Goal: Task Accomplishment & Management: Manage account settings

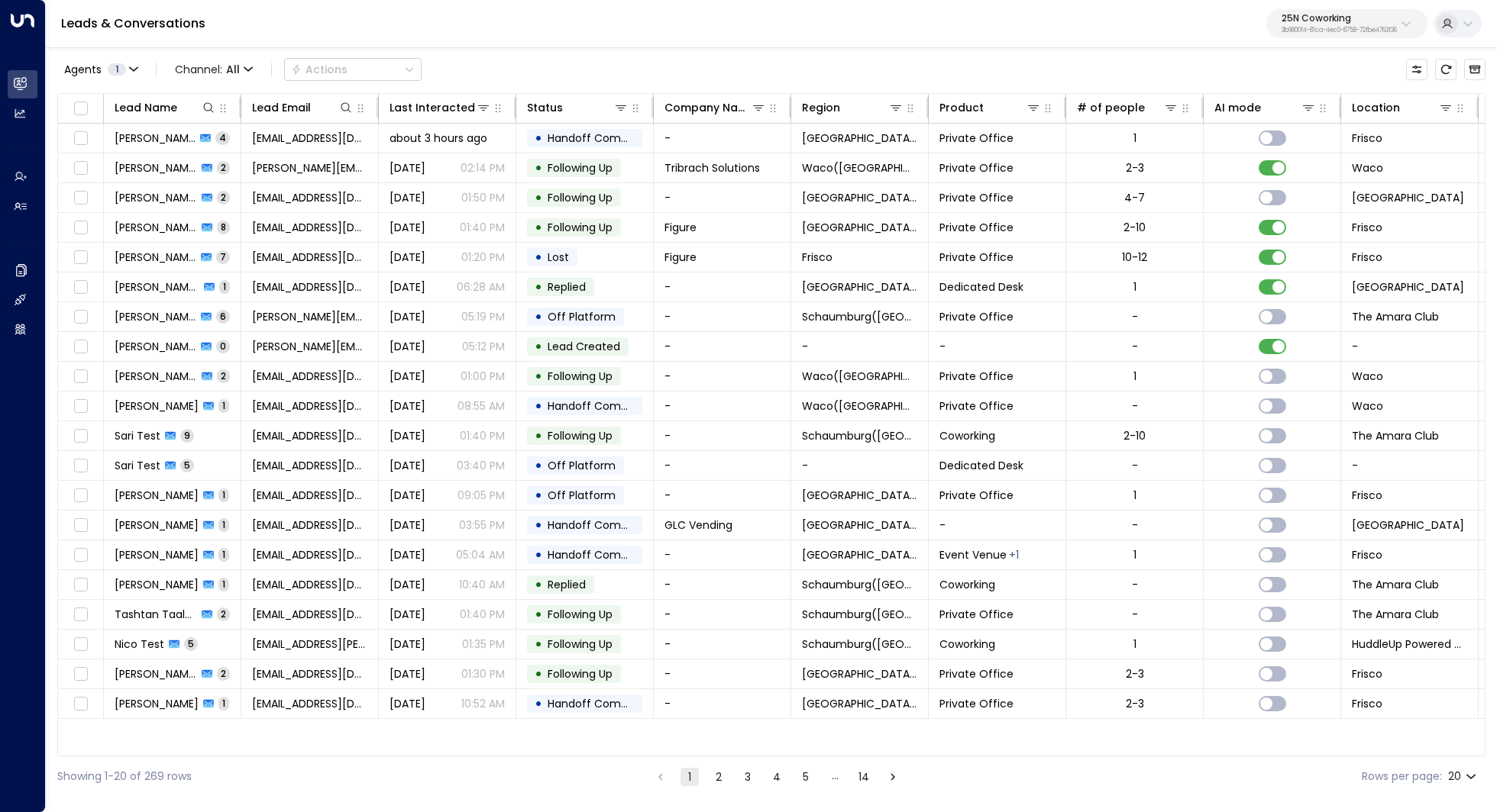
click at [1350, 35] on button "25N Coworking 3b9800f4-81ca-4ec0-8758-72fbe4763f36" at bounding box center [1347, 24] width 161 height 29
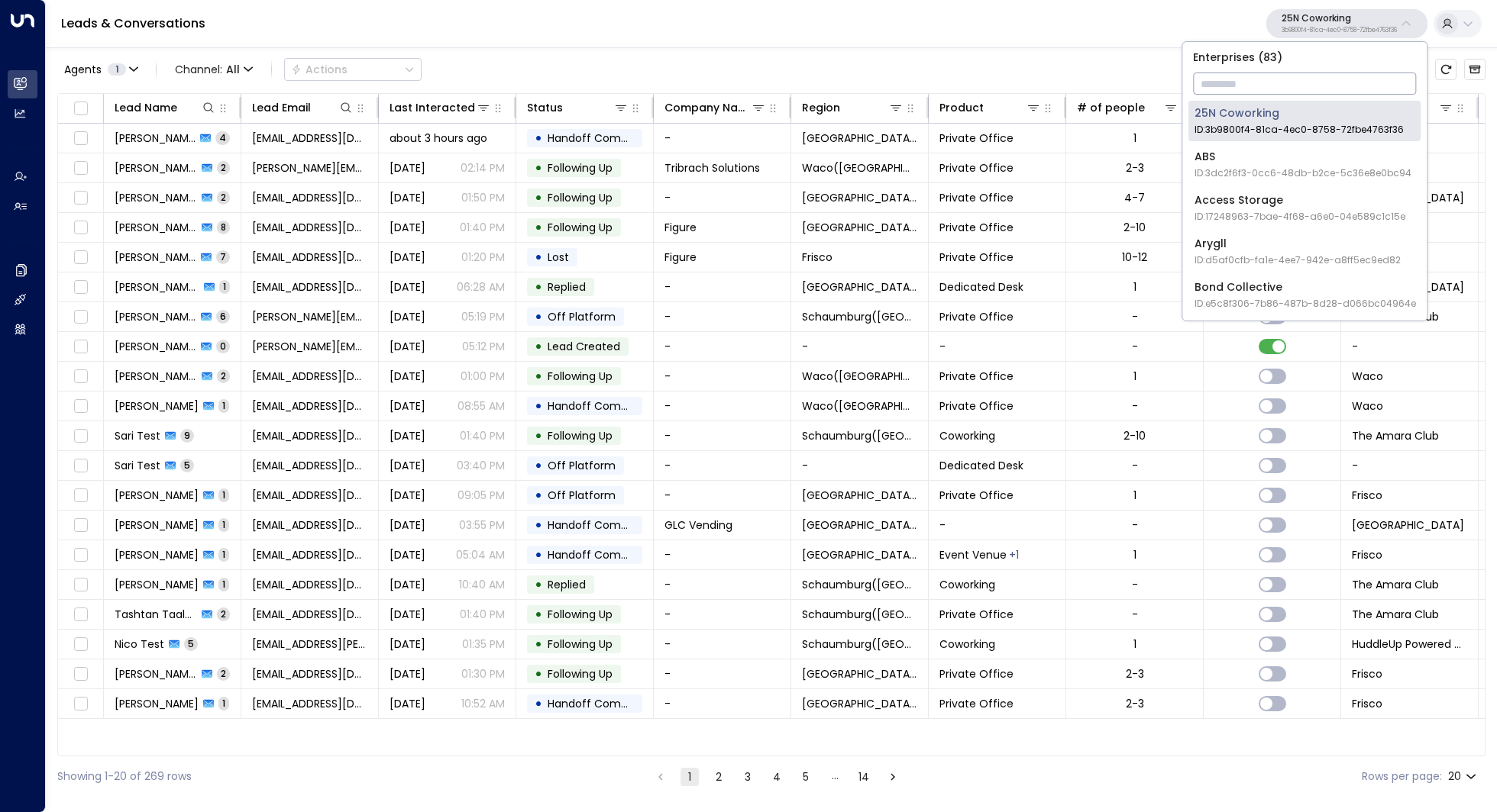
click at [1280, 86] on input "text" at bounding box center [1304, 84] width 223 height 29
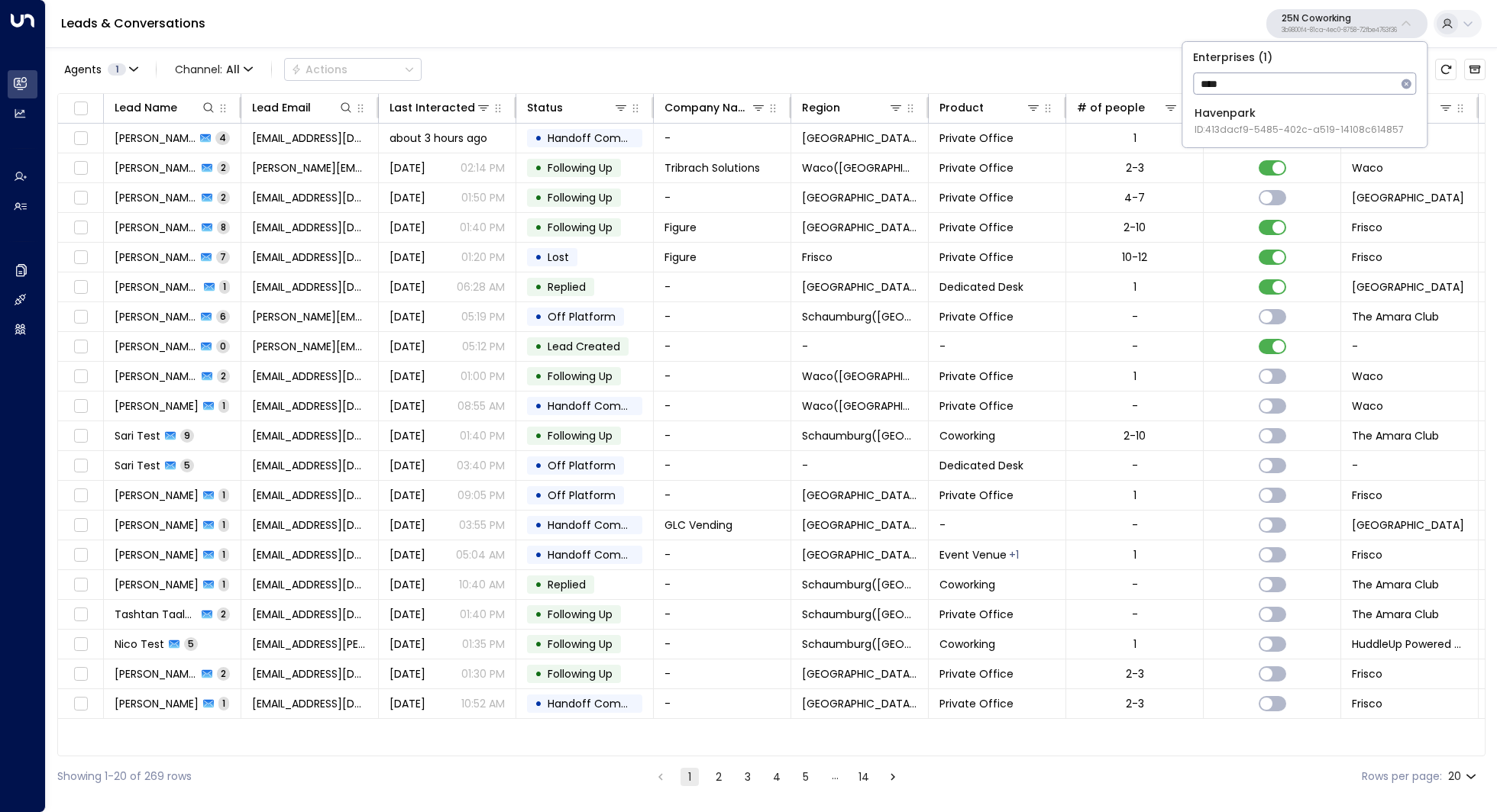
type input "****"
click at [1277, 132] on span "ID: 413dacf9-5485-402c-a519-14108c614857" at bounding box center [1299, 129] width 209 height 13
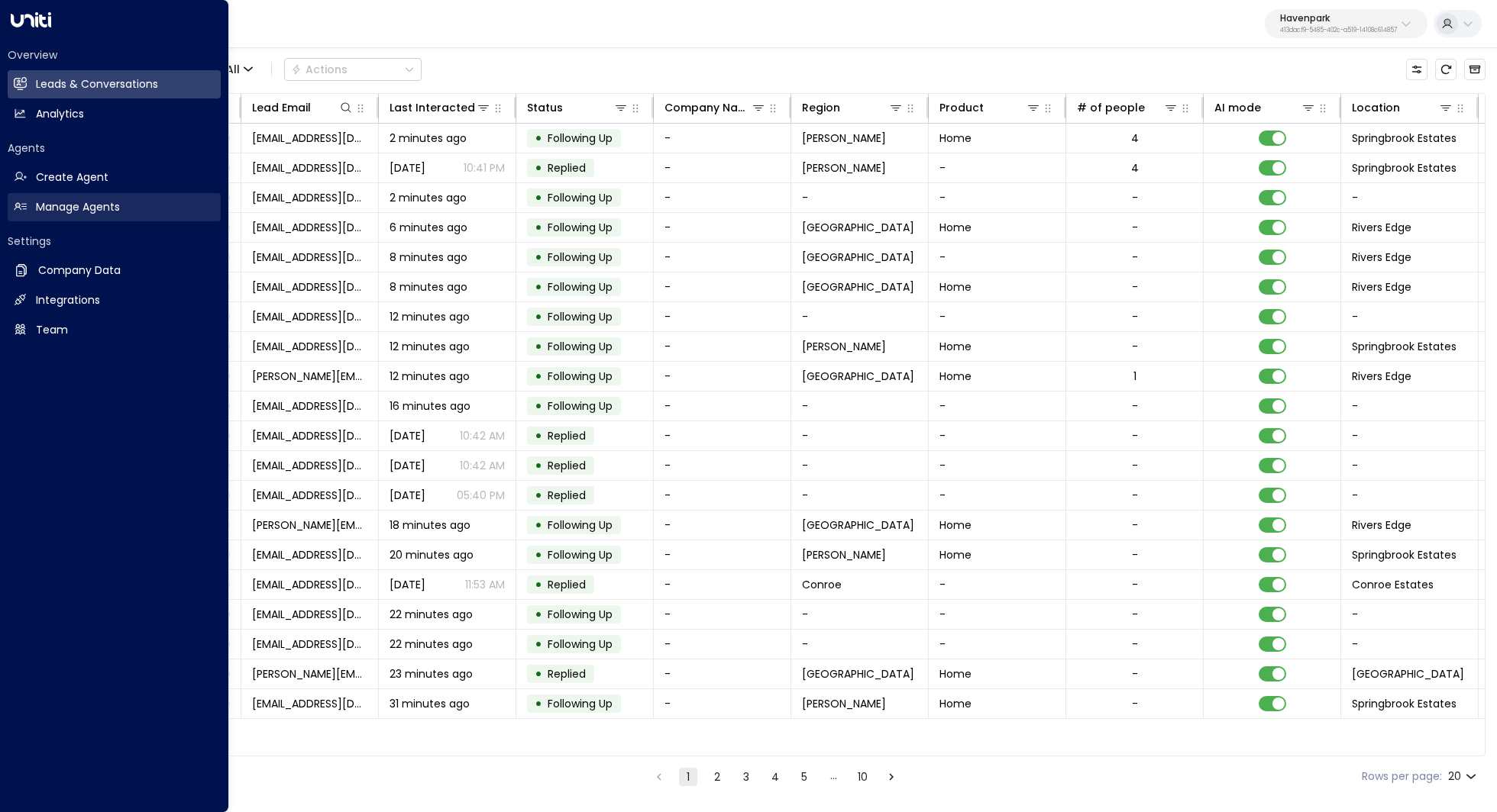
click at [66, 214] on h2 "Manage Agents" at bounding box center [78, 207] width 84 height 16
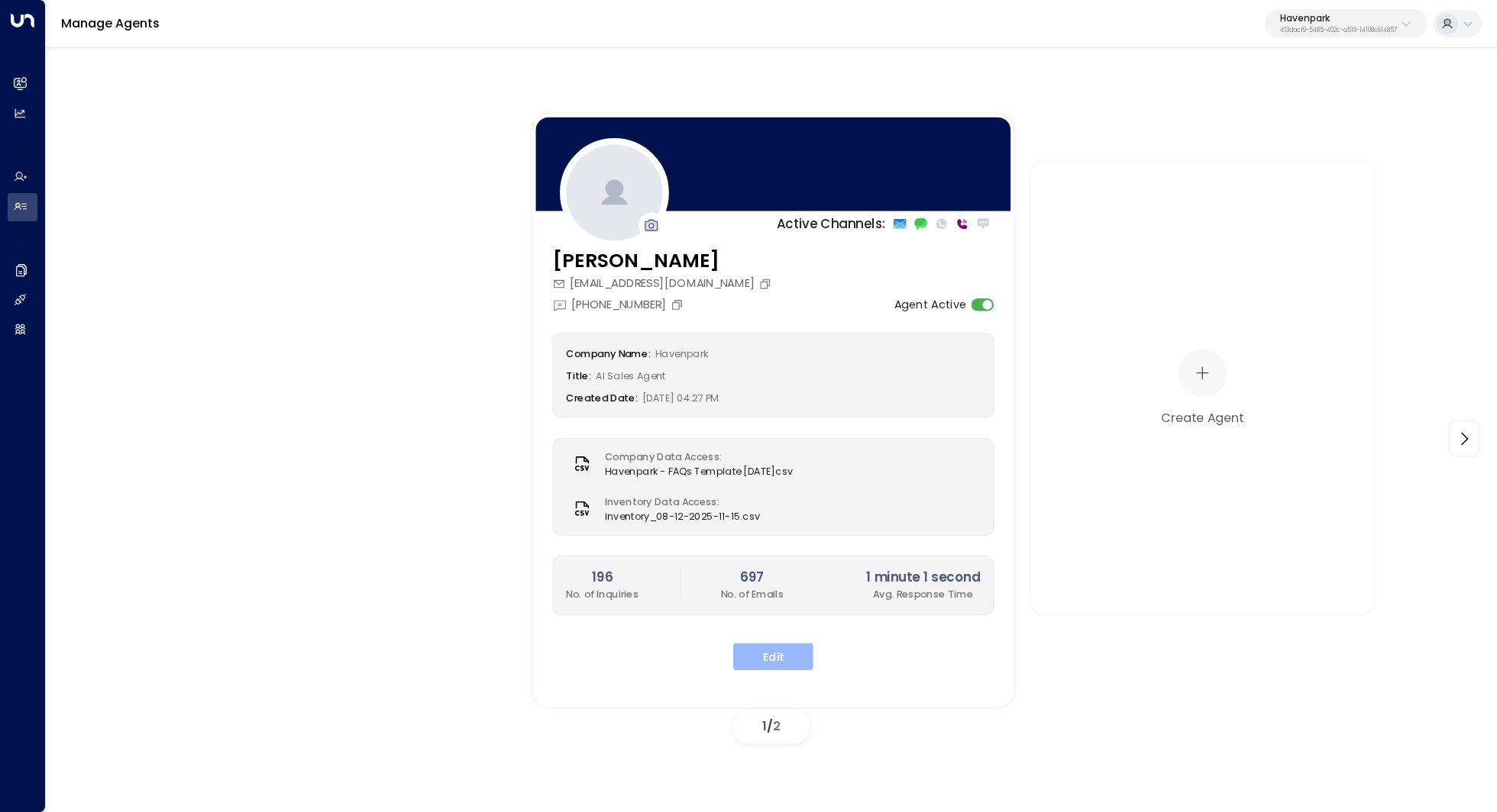
click at [780, 658] on button "Edit" at bounding box center [773, 656] width 80 height 28
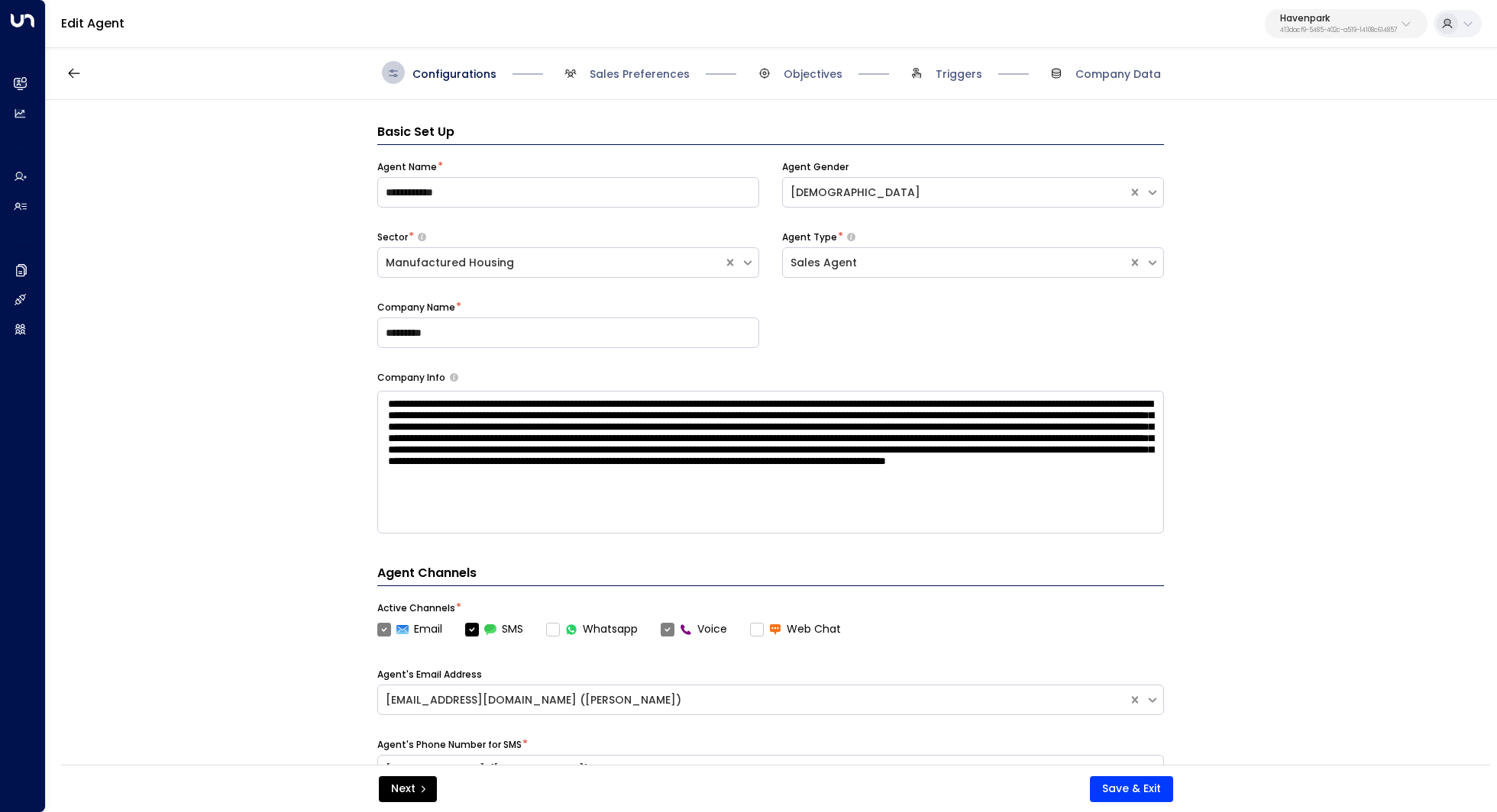
scroll to position [23, 0]
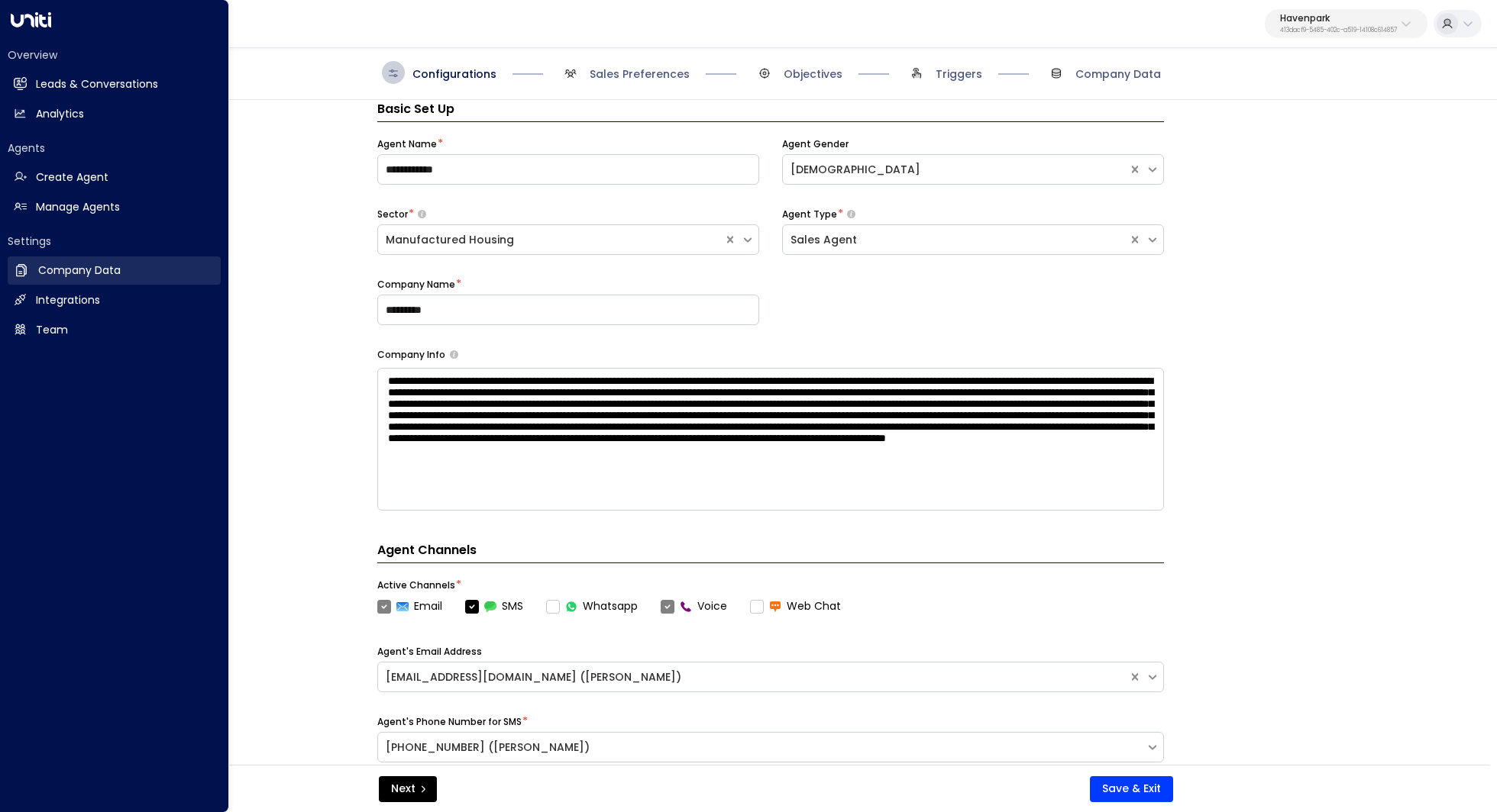
click at [117, 277] on h2 "Company Data" at bounding box center [79, 270] width 82 height 16
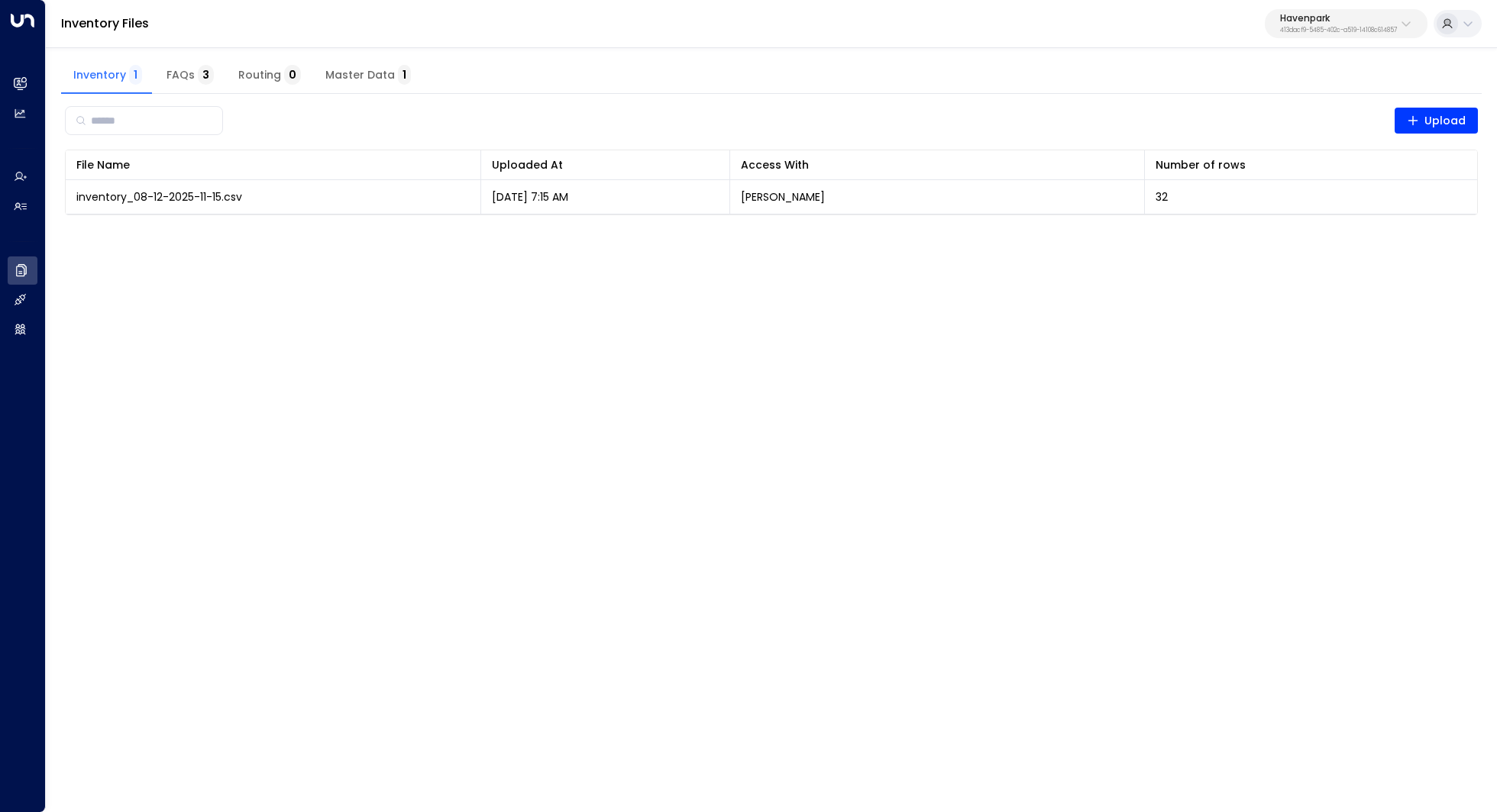
click at [356, 80] on span "Master Data 1" at bounding box center [368, 76] width 85 height 13
